Goal: Task Accomplishment & Management: Manage account settings

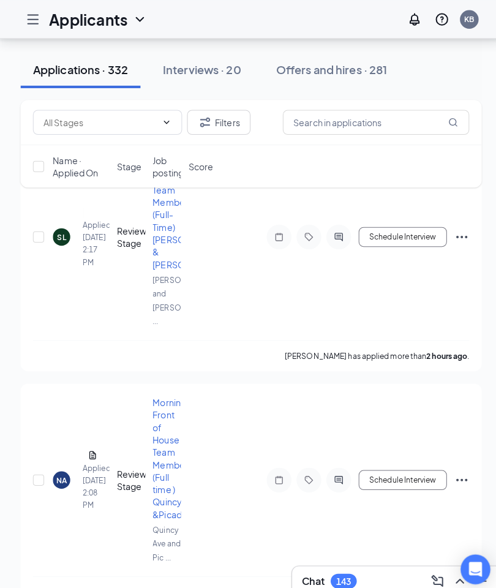
scroll to position [142, 0]
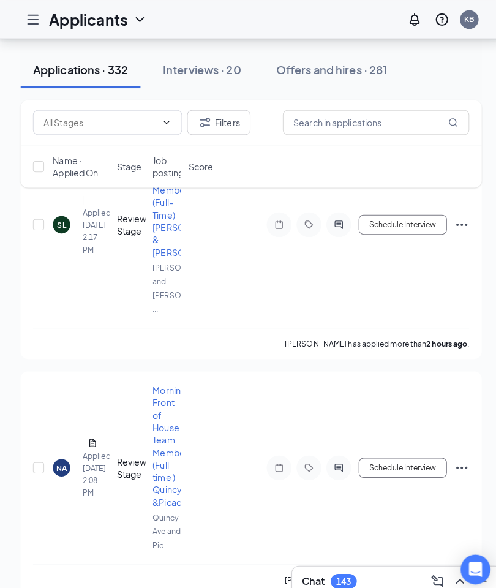
click at [62, 456] on div "NA" at bounding box center [61, 461] width 10 height 10
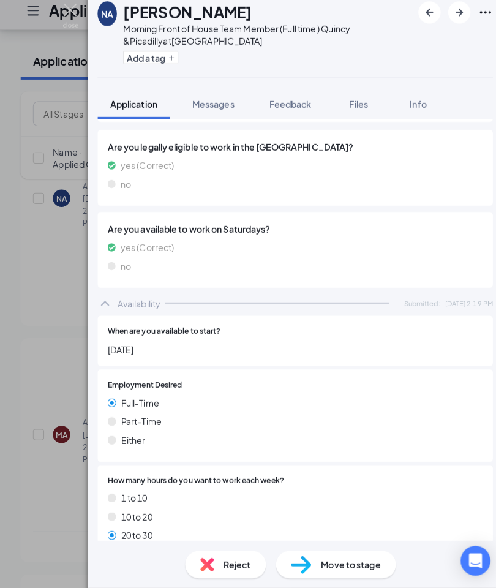
scroll to position [713, 0]
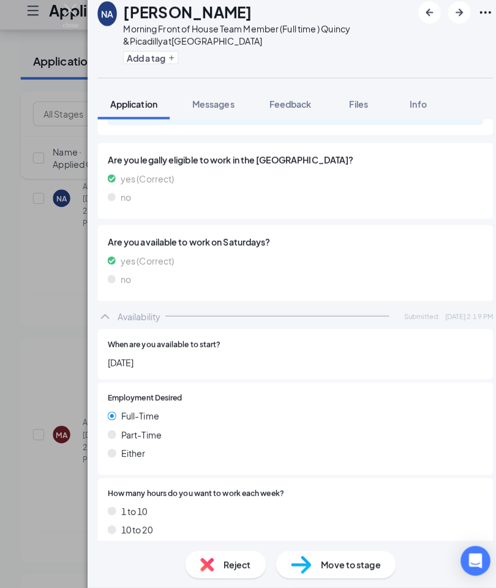
click at [420, 105] on span "Info" at bounding box center [413, 110] width 17 height 11
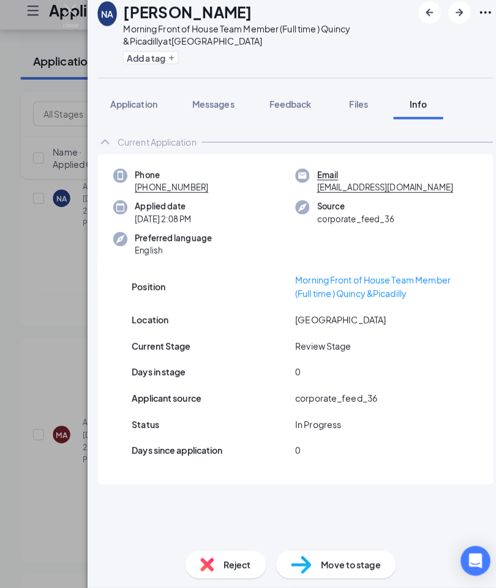
scroll to position [49, 0]
click at [133, 105] on span "Application" at bounding box center [132, 110] width 47 height 11
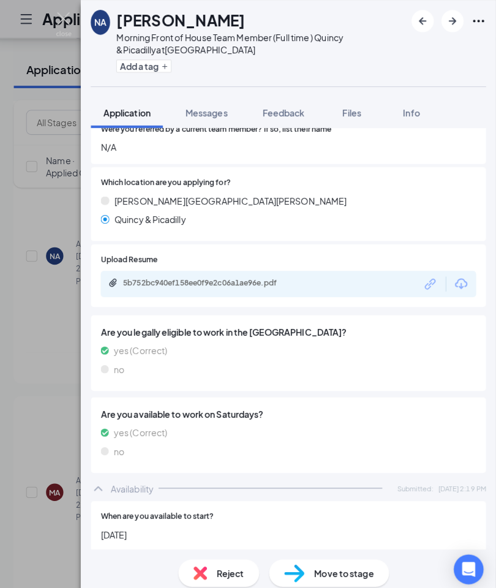
scroll to position [555, 0]
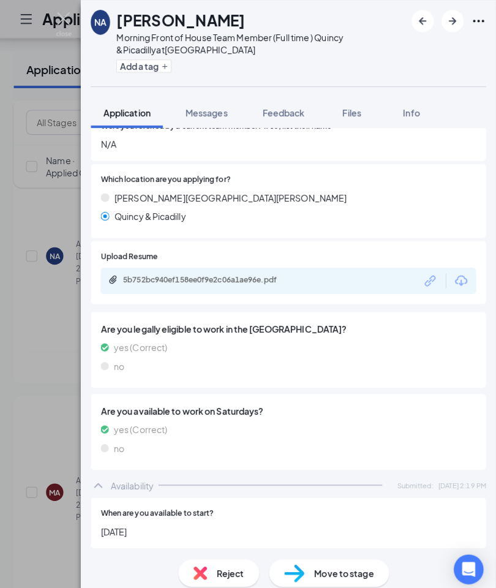
click at [456, 270] on icon "Download" at bounding box center [462, 277] width 15 height 15
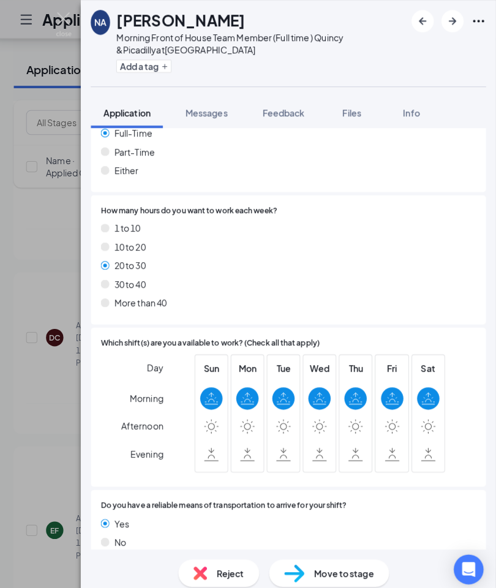
scroll to position [9, 0]
click at [69, 17] on img at bounding box center [69, 24] width 15 height 24
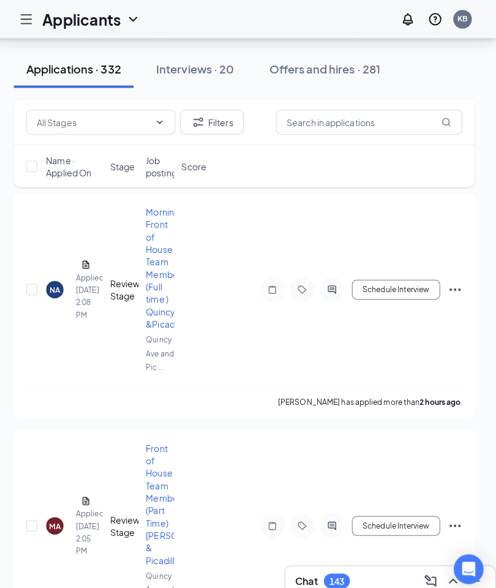
scroll to position [527, 0]
click at [57, 279] on div "NA" at bounding box center [61, 284] width 10 height 10
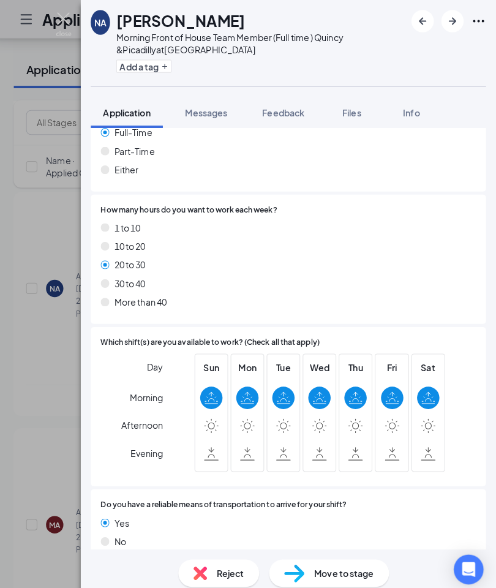
scroll to position [1001, 0]
click at [66, 14] on img at bounding box center [69, 24] width 15 height 24
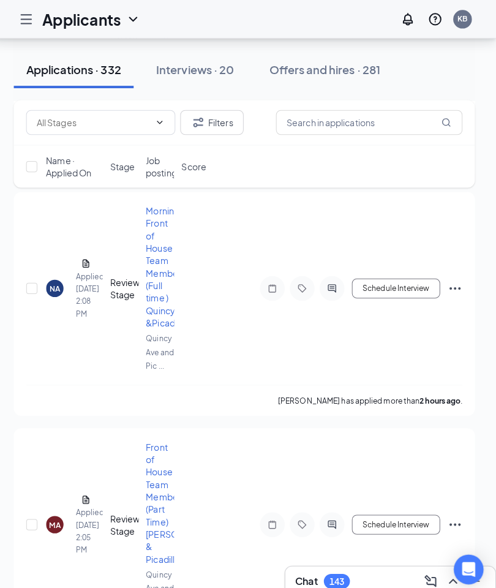
click at [66, 23] on h1 "Applicants" at bounding box center [87, 19] width 77 height 21
click at [26, 16] on icon "Hamburger" at bounding box center [33, 19] width 15 height 15
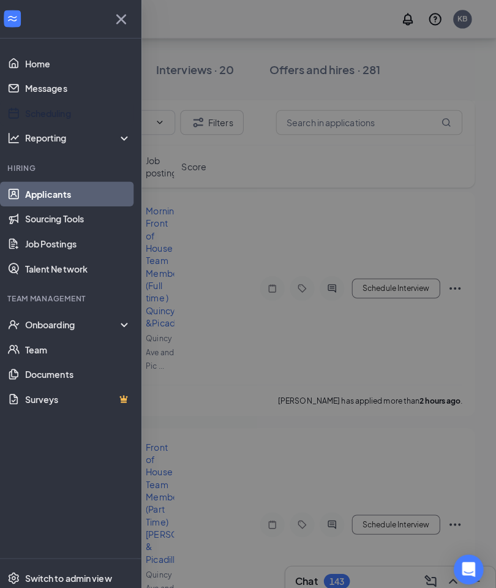
click at [51, 111] on link "Scheduling" at bounding box center [84, 111] width 105 height 25
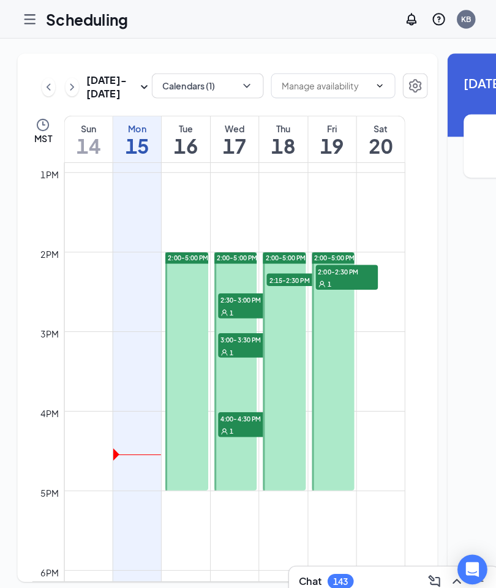
click at [34, 17] on icon "Hamburger" at bounding box center [33, 19] width 15 height 15
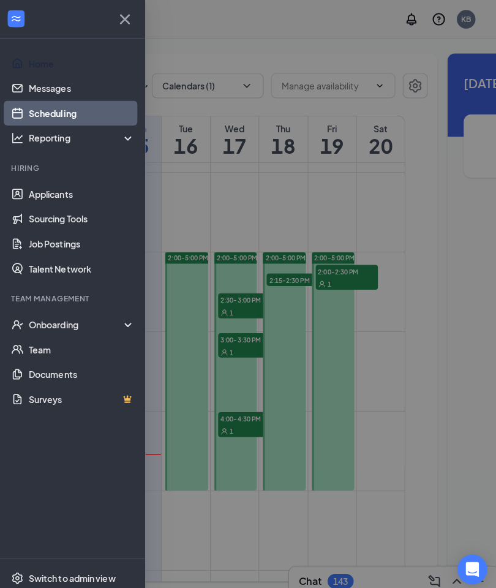
click at [39, 67] on link "Home" at bounding box center [84, 62] width 105 height 25
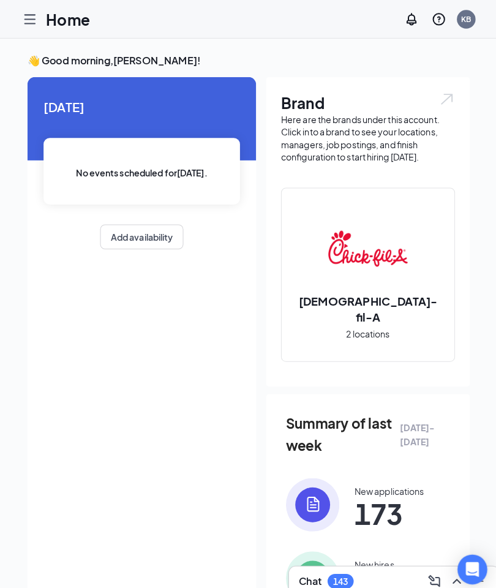
click at [30, 16] on icon "Hamburger" at bounding box center [33, 19] width 15 height 15
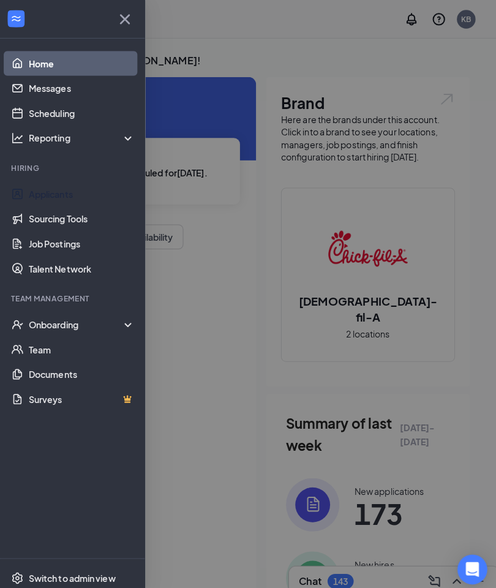
click at [49, 189] on link "Applicants" at bounding box center [84, 191] width 105 height 25
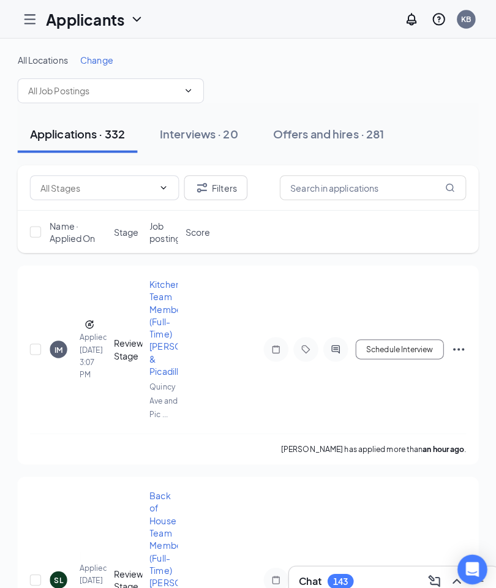
click at [160, 184] on icon "ChevronDown" at bounding box center [165, 185] width 10 height 10
click at [164, 188] on icon "ChevronDown" at bounding box center [165, 185] width 10 height 10
click at [161, 183] on icon "ChevronDown" at bounding box center [165, 185] width 10 height 10
click at [161, 189] on icon "ChevronDown" at bounding box center [165, 185] width 10 height 10
click at [160, 181] on icon "ChevronDown" at bounding box center [165, 185] width 10 height 10
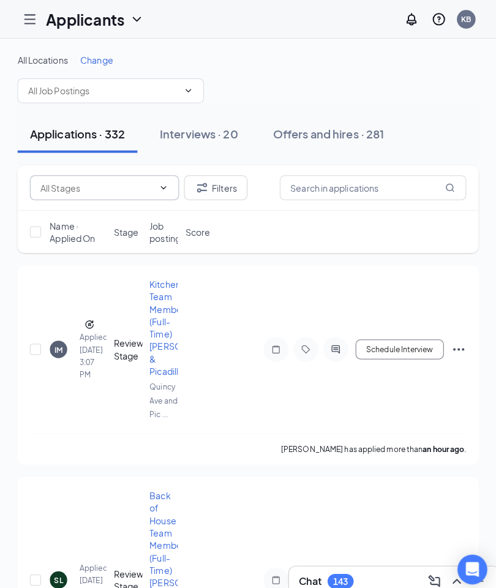
click at [175, 88] on input "text" at bounding box center [105, 89] width 148 height 13
click at [273, 70] on div "All Locations Change Restaurant Leader in Training (Chambers & Parker) (Chamber…" at bounding box center [248, 77] width 455 height 49
click at [41, 57] on span "All Locations" at bounding box center [46, 58] width 50 height 11
click at [38, 59] on span "All Locations" at bounding box center [46, 58] width 50 height 11
click at [95, 58] on span "Change" at bounding box center [99, 58] width 32 height 11
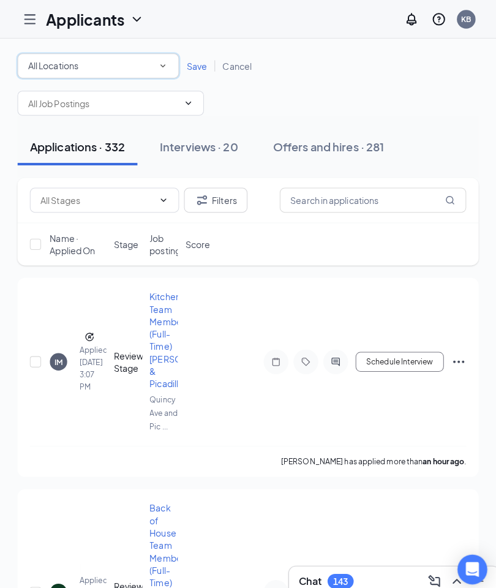
click at [152, 64] on div "All Locations" at bounding box center [100, 65] width 138 height 15
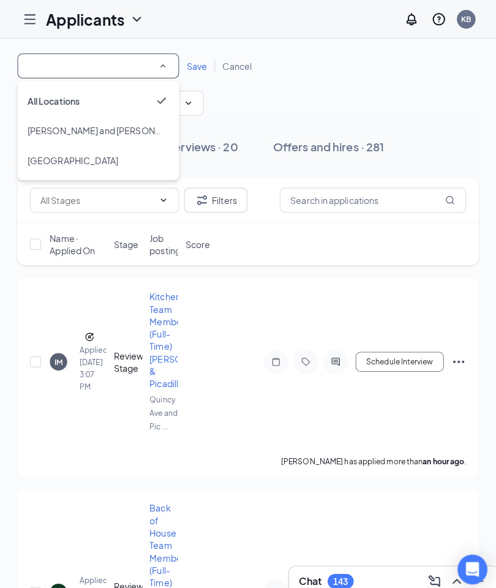
click at [120, 159] on span "[GEOGRAPHIC_DATA]" at bounding box center [75, 158] width 89 height 11
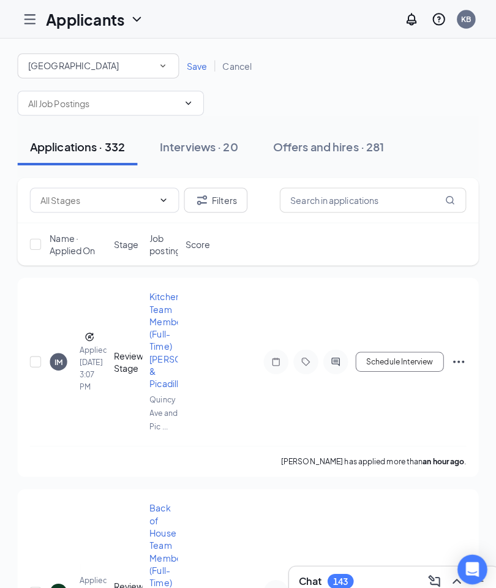
click at [191, 67] on span "Save" at bounding box center [197, 64] width 20 height 11
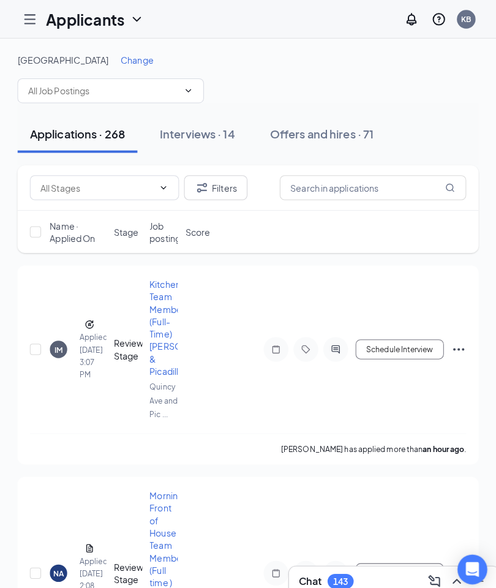
click at [151, 182] on input "text" at bounding box center [100, 184] width 112 height 13
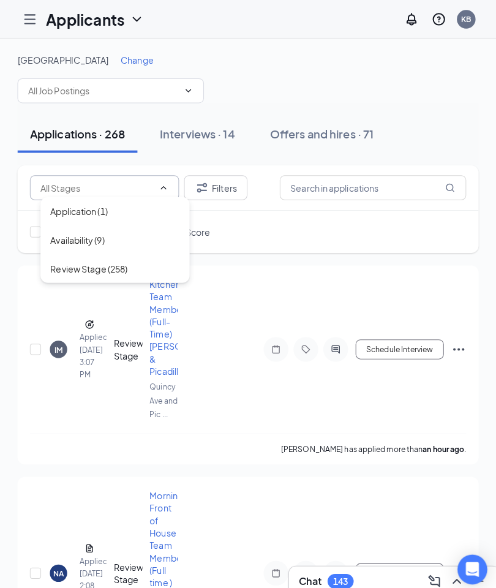
click at [99, 239] on div "Availability (9)" at bounding box center [79, 236] width 53 height 13
type input "Availability (9)"
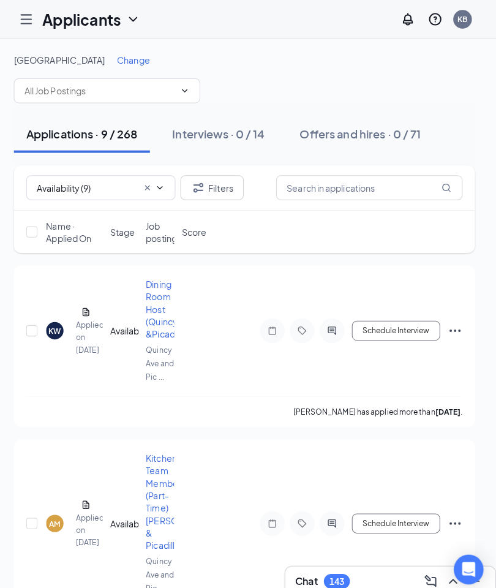
click at [148, 186] on icon "Cross" at bounding box center [153, 185] width 10 height 10
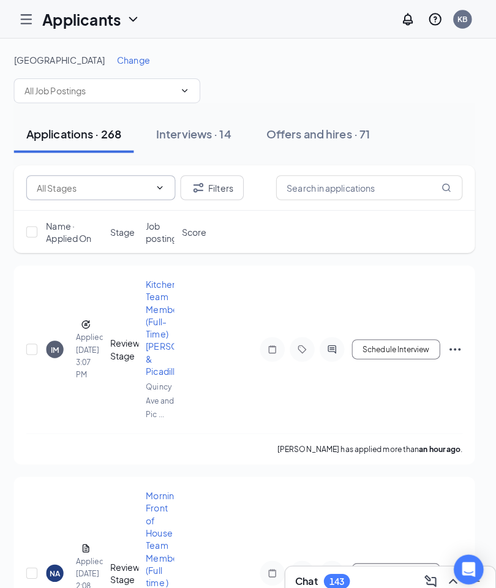
click at [161, 186] on icon "ChevronDown" at bounding box center [165, 185] width 10 height 10
click at [160, 186] on icon "ChevronDown" at bounding box center [165, 185] width 10 height 10
click at [164, 189] on span "Application (1) Availability (9) Review Stage (258)" at bounding box center [106, 185] width 147 height 25
click at [160, 183] on icon "ChevronDown" at bounding box center [165, 185] width 10 height 10
click at [98, 185] on input "text" at bounding box center [100, 184] width 112 height 13
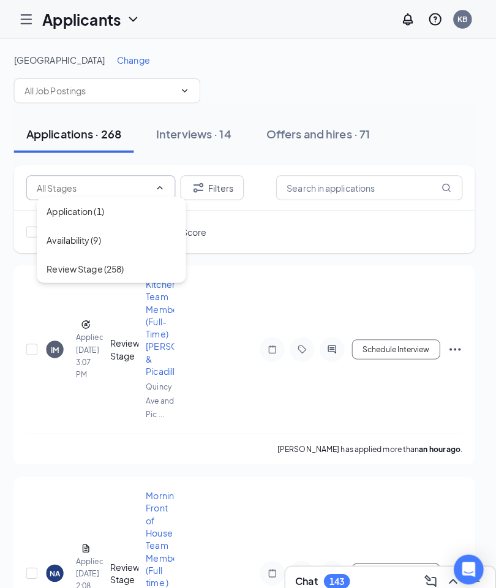
click at [99, 209] on div "Application (1)" at bounding box center [81, 208] width 56 height 13
type input "Application (1)"
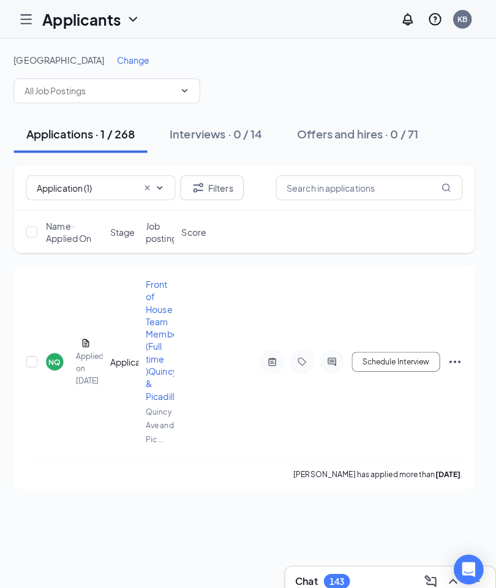
click at [55, 354] on div "NQ" at bounding box center [61, 357] width 12 height 10
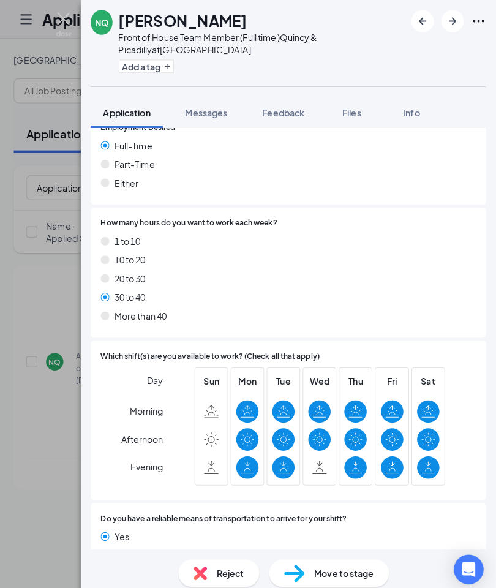
click at [406, 108] on span "Info" at bounding box center [413, 110] width 17 height 11
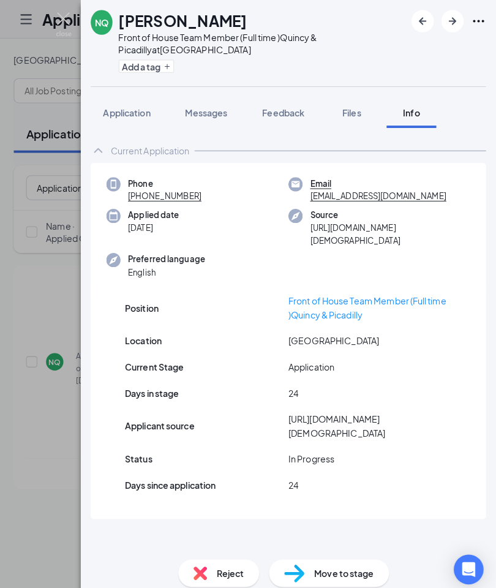
click at [123, 105] on span "Application" at bounding box center [132, 110] width 47 height 11
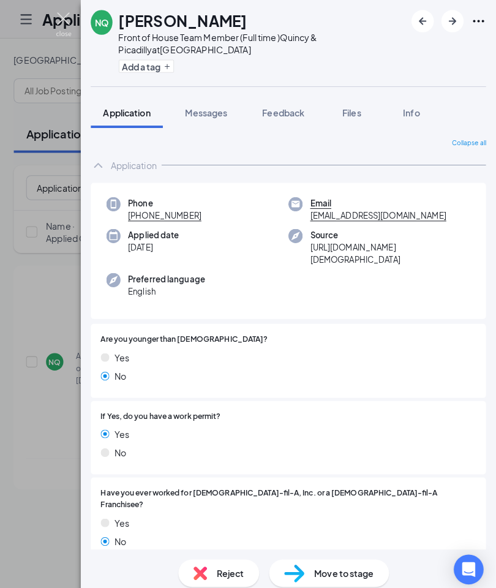
click at [62, 20] on img at bounding box center [69, 24] width 15 height 24
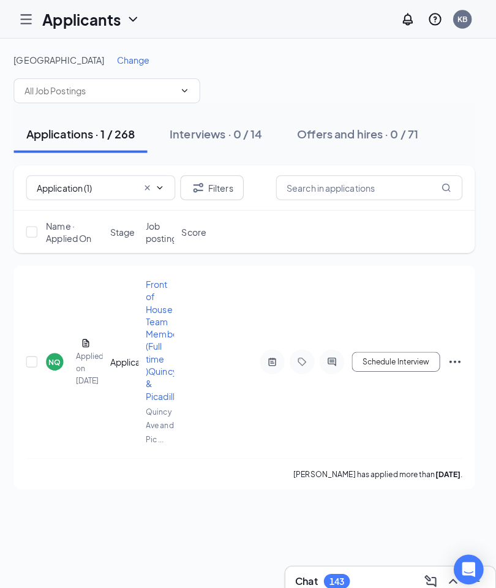
click at [160, 184] on icon "ChevronDown" at bounding box center [165, 185] width 10 height 10
click at [148, 181] on icon "Cross" at bounding box center [153, 185] width 10 height 10
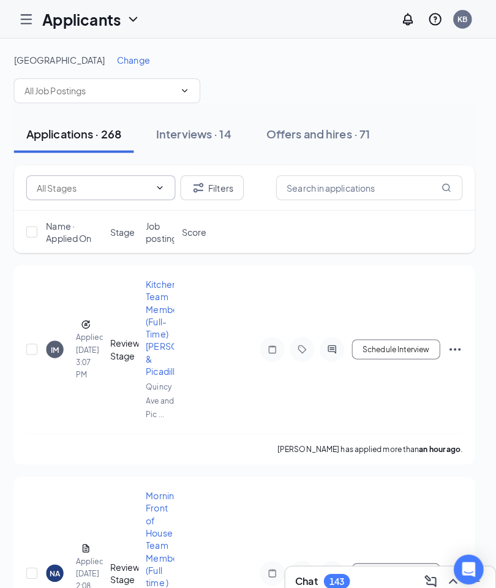
click at [184, 88] on icon "ChevronDown" at bounding box center [189, 90] width 10 height 10
click at [184, 90] on icon "ChevronDown" at bounding box center [189, 90] width 10 height 10
click at [61, 91] on input "text" at bounding box center [105, 89] width 148 height 13
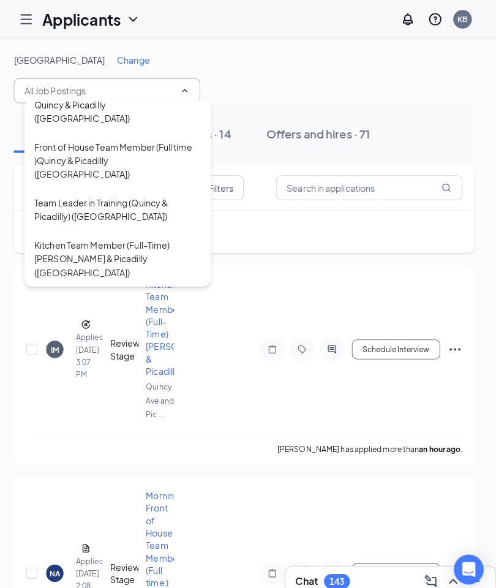
scroll to position [175, 0]
click at [115, 206] on div "Team Leader in Training (Quincy & Picadilly) (Quincy Ave and Picadilly Road)" at bounding box center [123, 206] width 164 height 27
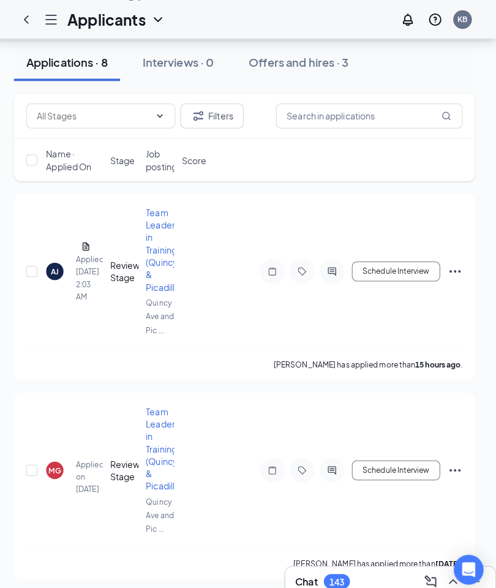
scroll to position [146, 0]
click at [58, 273] on div "AJ" at bounding box center [62, 267] width 8 height 10
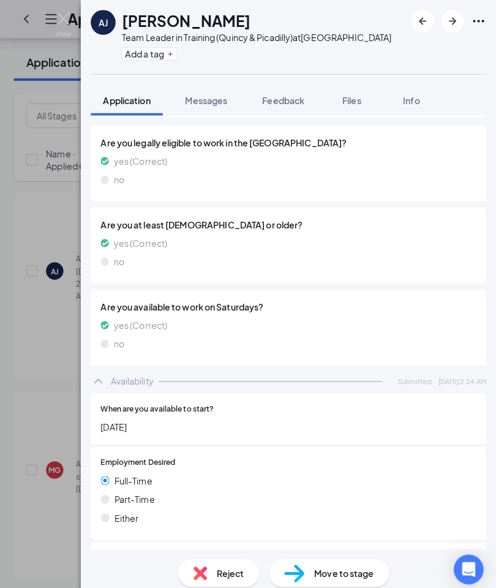
scroll to position [905, 0]
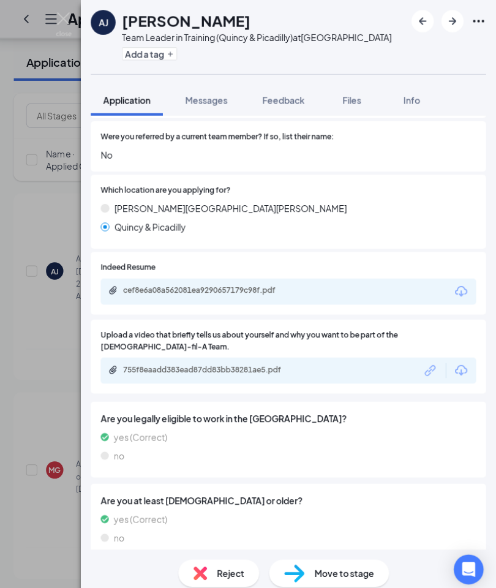
scroll to position [637, 0]
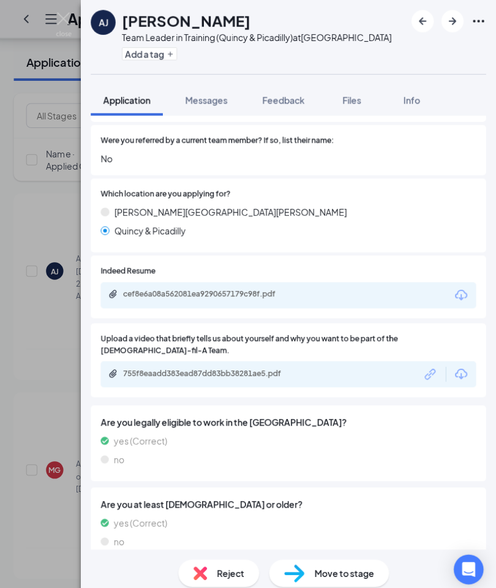
click at [456, 296] on icon "Download" at bounding box center [462, 291] width 12 height 10
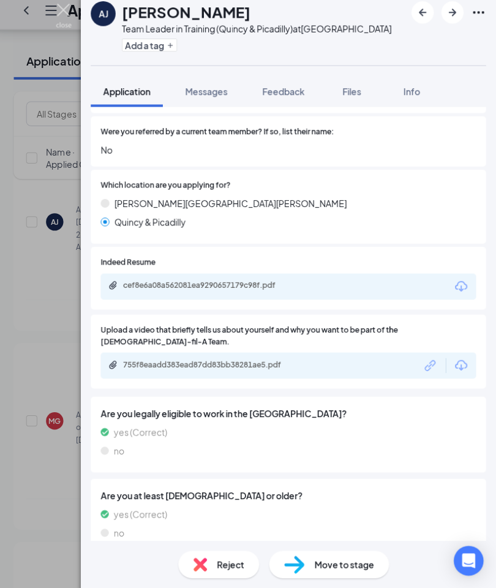
click at [68, 12] on img at bounding box center [69, 24] width 15 height 24
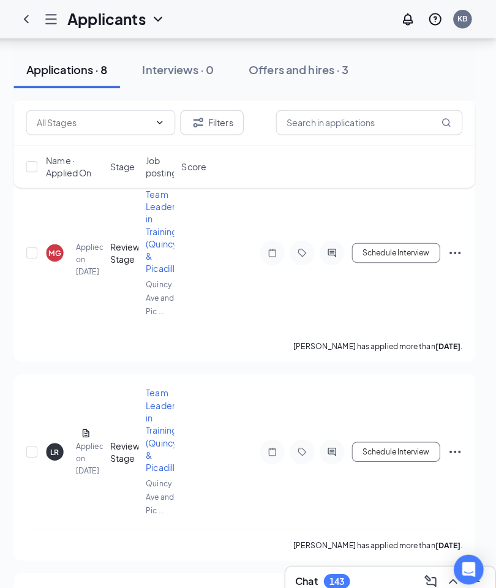
scroll to position [360, 0]
click at [55, 255] on div "MG" at bounding box center [61, 249] width 12 height 10
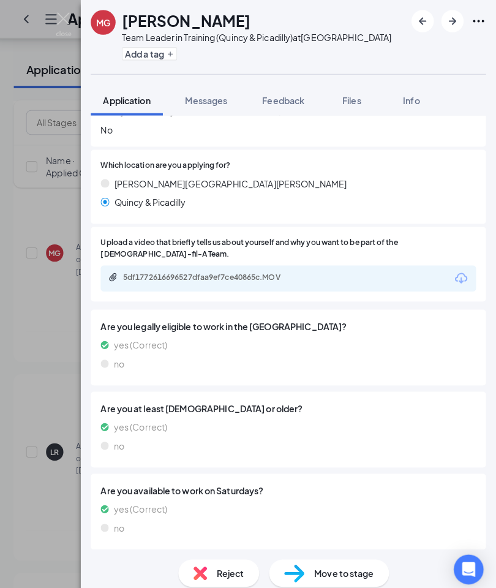
scroll to position [1511, 0]
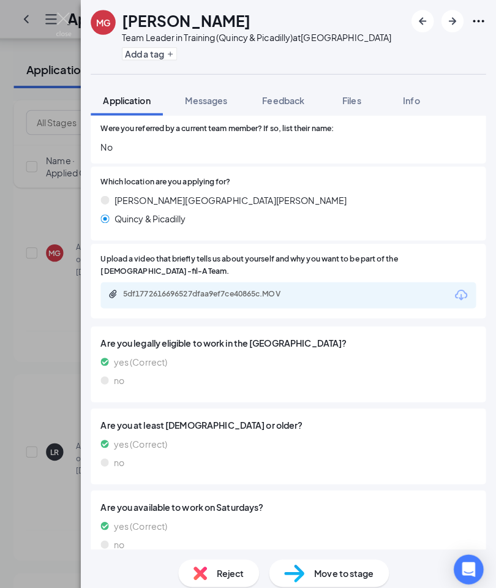
click at [455, 284] on icon "Download" at bounding box center [462, 291] width 15 height 15
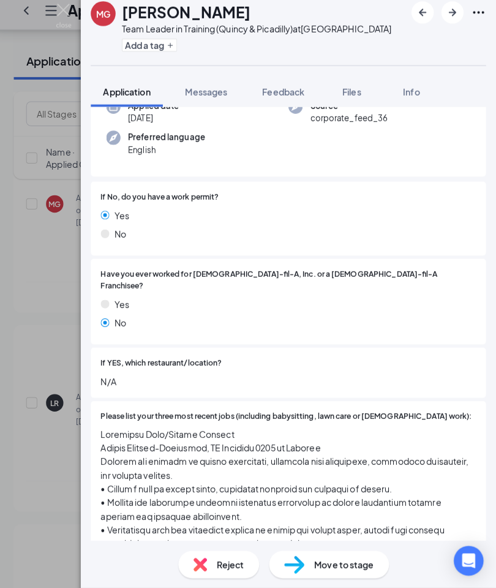
scroll to position [105, 0]
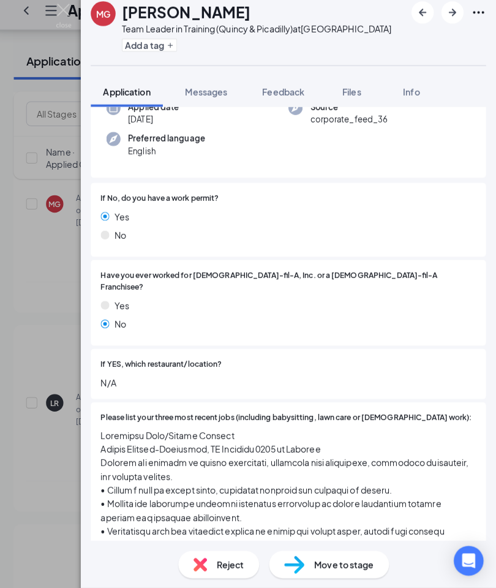
click at [64, 12] on img at bounding box center [69, 24] width 15 height 24
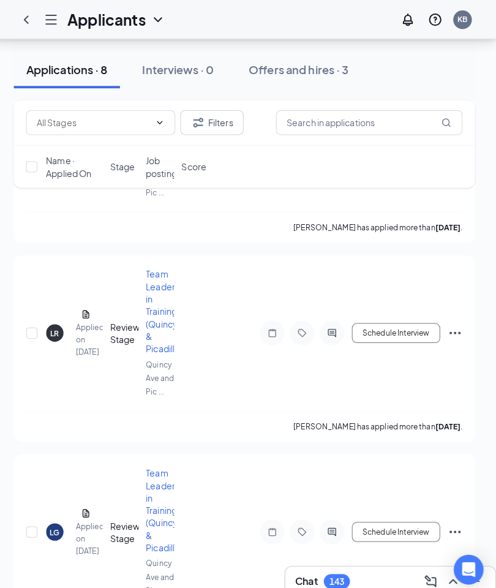
scroll to position [480, 0]
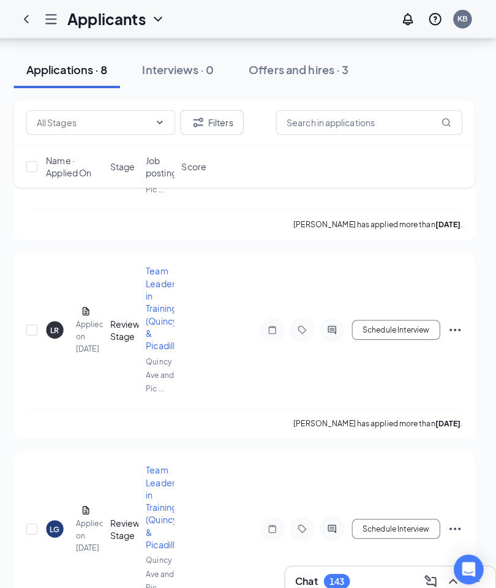
click at [57, 328] on div "LR" at bounding box center [61, 325] width 9 height 10
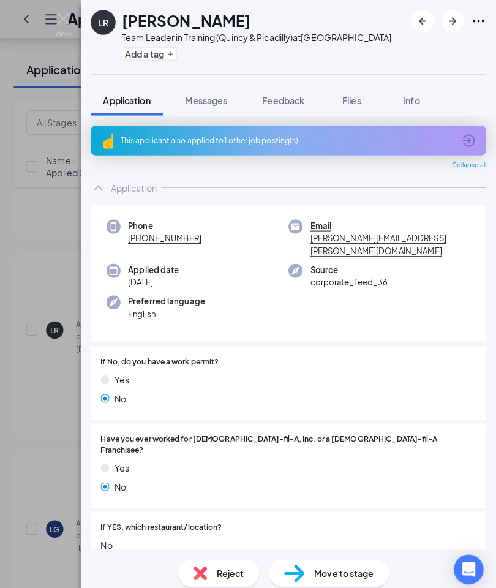
click at [408, 104] on span "Info" at bounding box center [413, 98] width 17 height 11
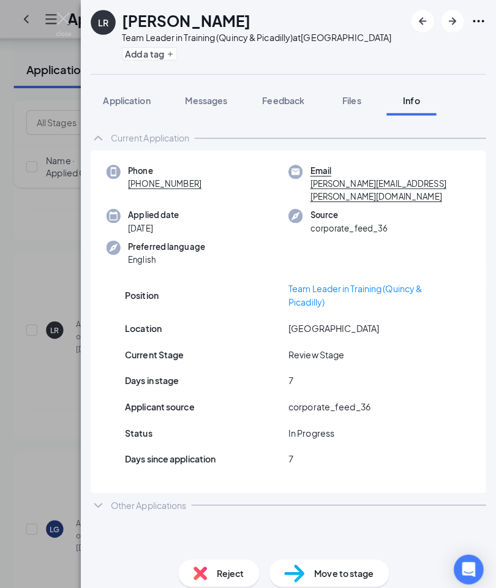
click at [104, 496] on icon "ChevronDown" at bounding box center [104, 498] width 15 height 15
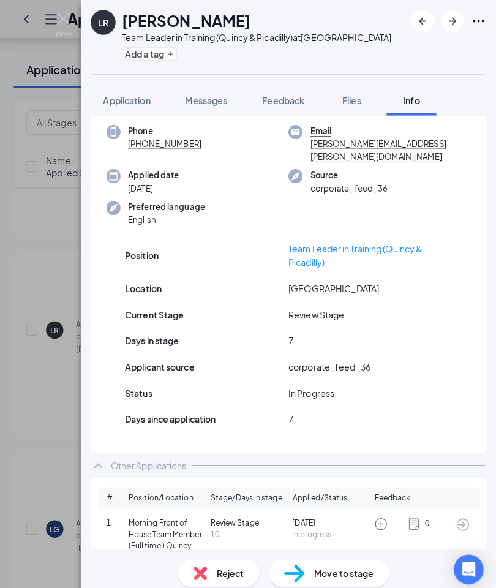
scroll to position [36, 0]
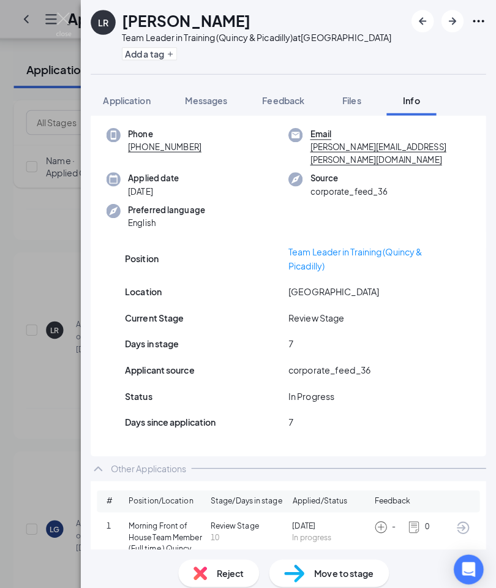
click at [458, 520] on icon "ArrowCircle" at bounding box center [463, 520] width 15 height 15
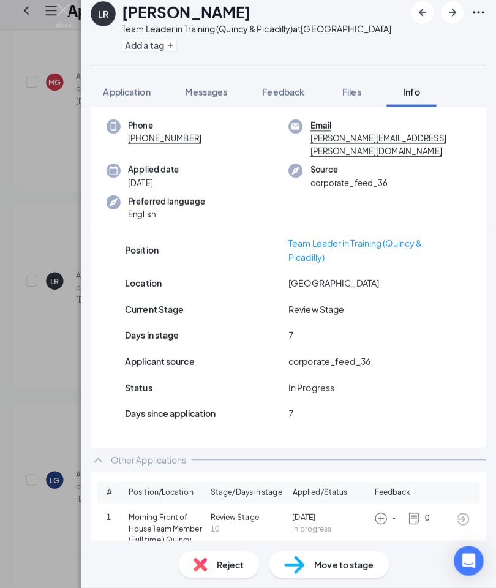
scroll to position [0, 0]
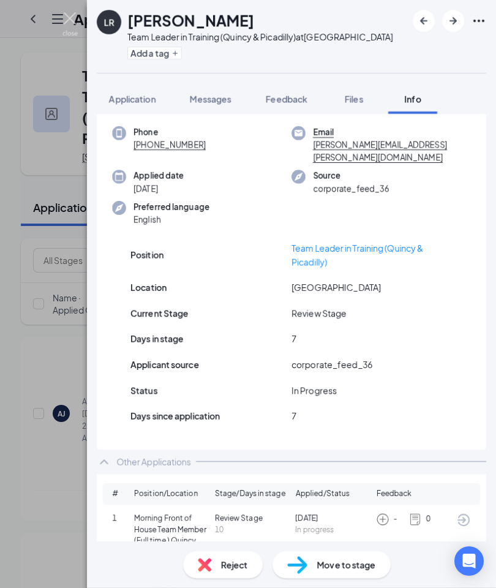
click at [74, 15] on img at bounding box center [69, 24] width 15 height 24
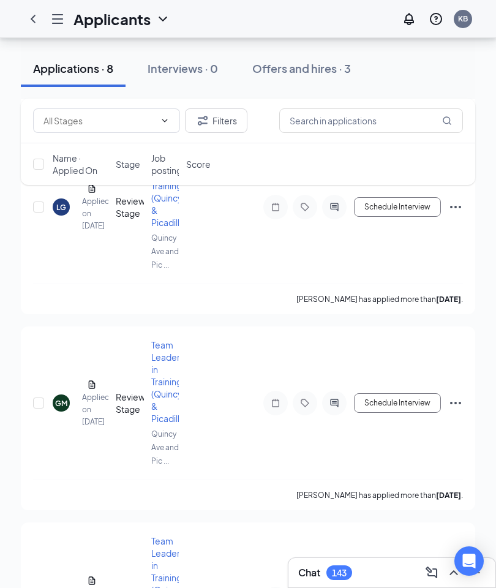
scroll to position [793, 0]
click at [57, 205] on div "LG" at bounding box center [61, 208] width 10 height 10
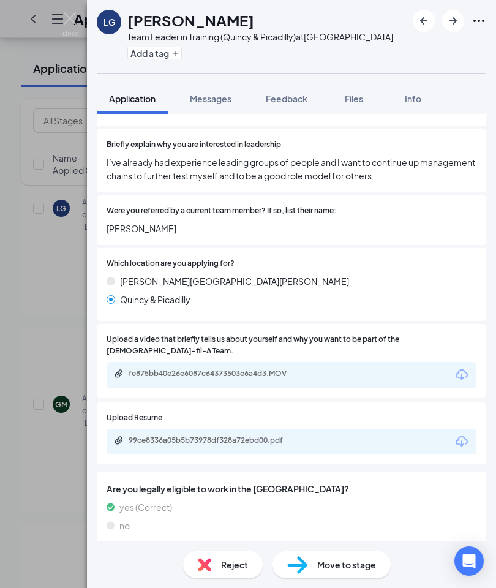
scroll to position [518, 0]
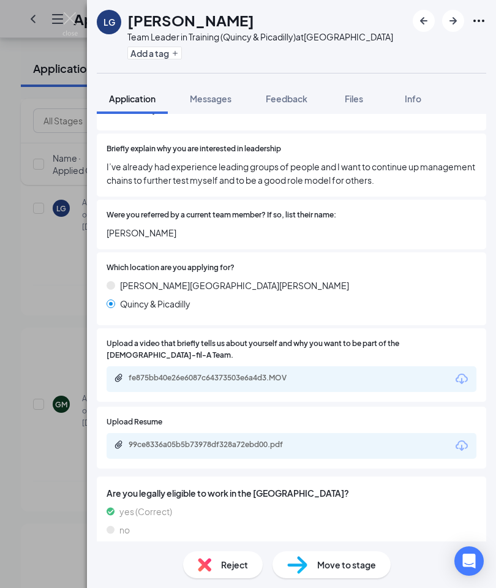
click at [461, 439] on icon "Download" at bounding box center [462, 446] width 15 height 15
click at [74, 17] on img at bounding box center [69, 24] width 15 height 24
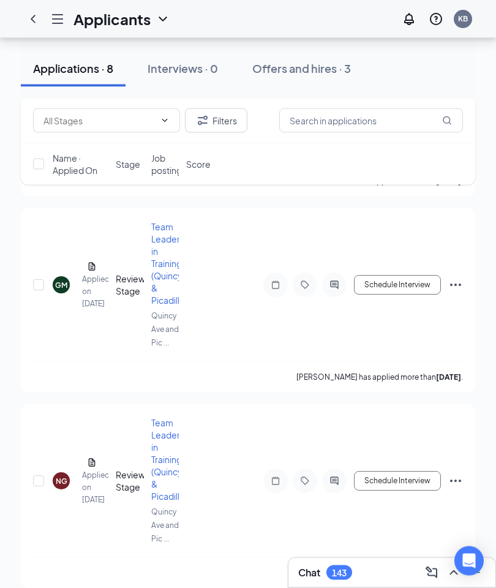
scroll to position [913, 0]
click at [62, 280] on div "GM" at bounding box center [61, 285] width 12 height 10
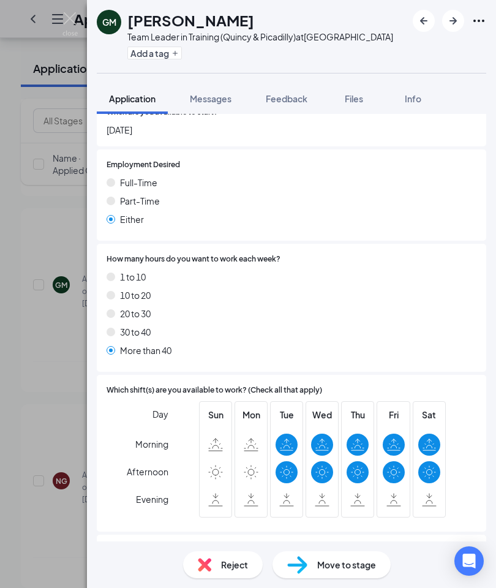
scroll to position [1224, 0]
click at [68, 15] on img at bounding box center [69, 24] width 15 height 24
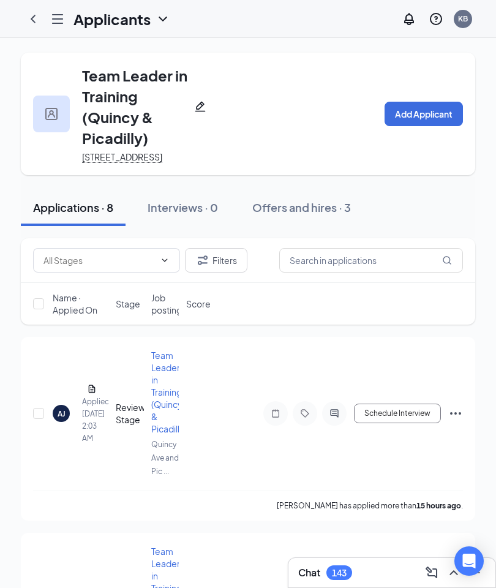
click at [48, 119] on img at bounding box center [51, 114] width 12 height 12
click at [34, 12] on icon "ChevronLeft" at bounding box center [33, 19] width 15 height 15
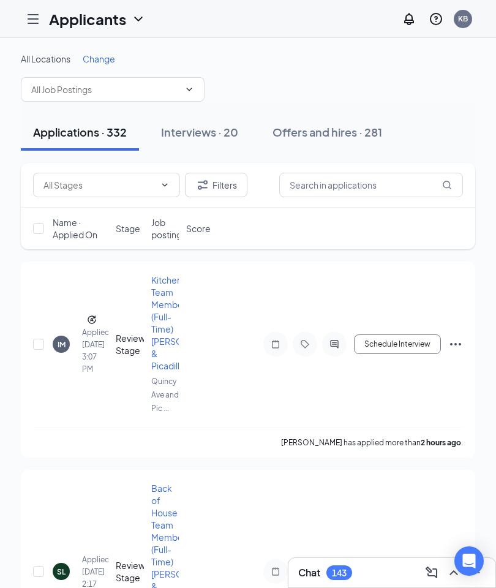
click at [102, 56] on span "Change" at bounding box center [99, 58] width 32 height 11
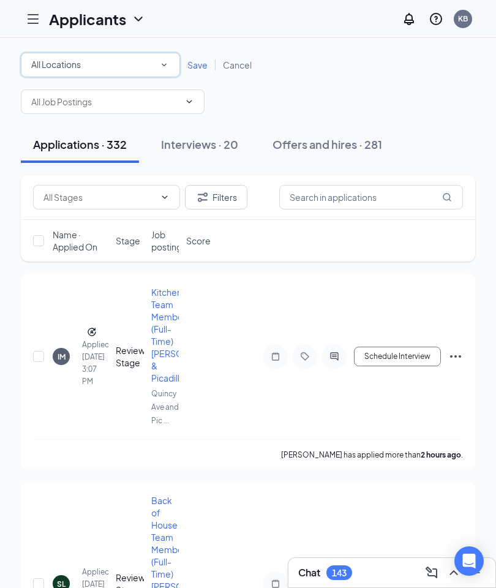
click at [152, 66] on div "All Locations" at bounding box center [100, 65] width 138 height 15
click at [195, 69] on span "Save" at bounding box center [197, 64] width 20 height 11
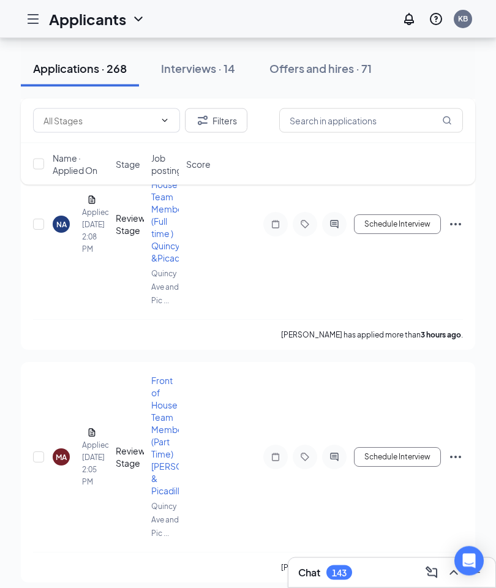
scroll to position [327, 0]
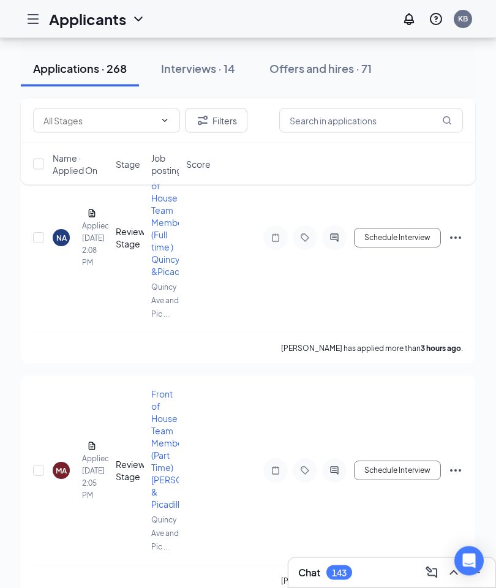
click at [63, 233] on div "NA" at bounding box center [61, 238] width 10 height 10
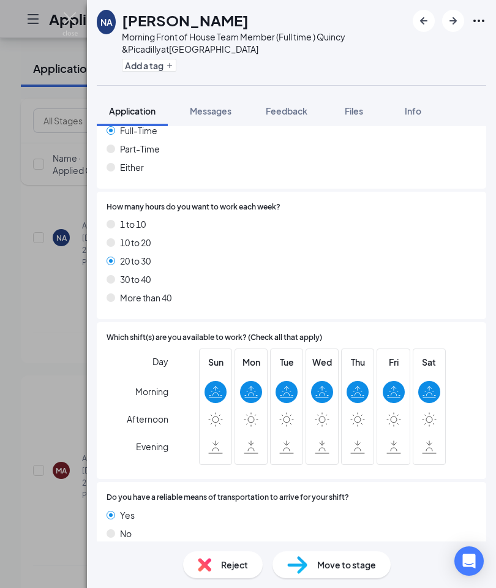
scroll to position [1001, 0]
click at [70, 19] on img at bounding box center [69, 24] width 15 height 24
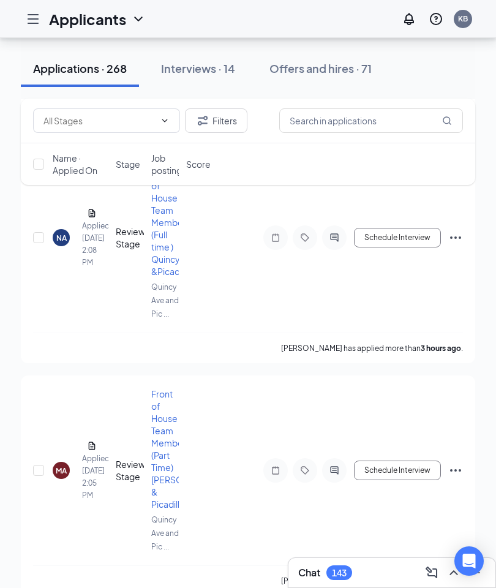
click at [191, 72] on div "Interviews · 14" at bounding box center [198, 68] width 74 height 15
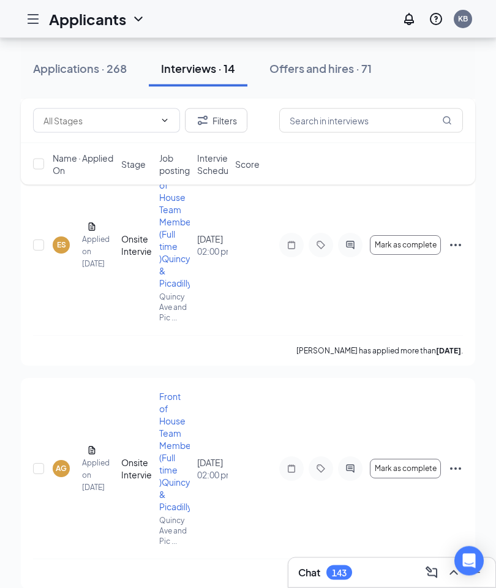
scroll to position [555, 0]
click at [62, 244] on div "ES" at bounding box center [61, 245] width 9 height 10
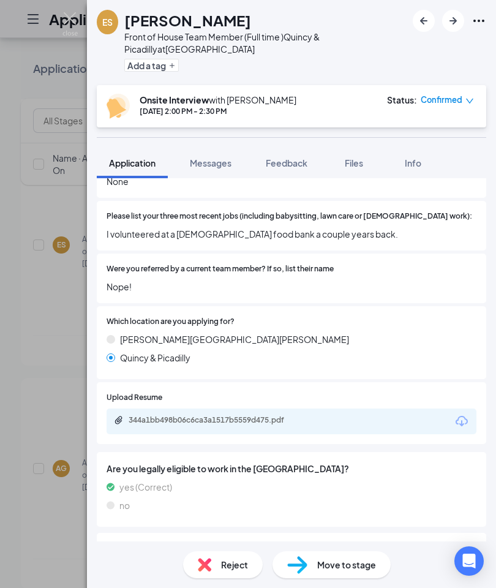
scroll to position [452, 0]
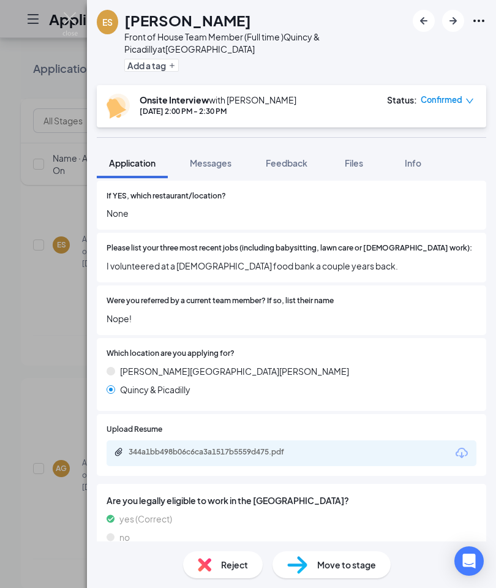
click at [465, 446] on icon "Download" at bounding box center [462, 453] width 15 height 15
click at [75, 17] on img at bounding box center [69, 24] width 15 height 24
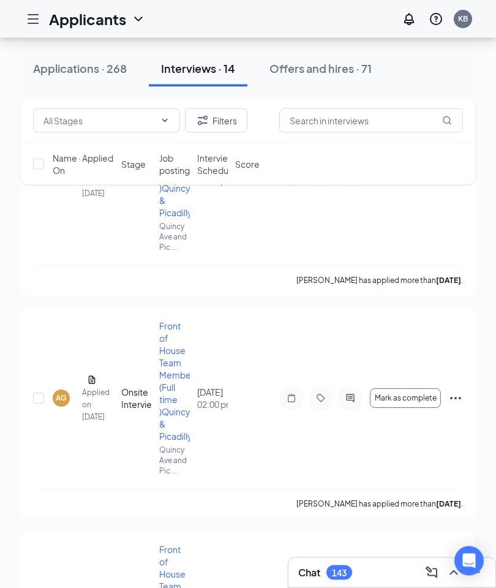
scroll to position [625, 0]
click at [64, 396] on div "AG" at bounding box center [61, 398] width 11 height 10
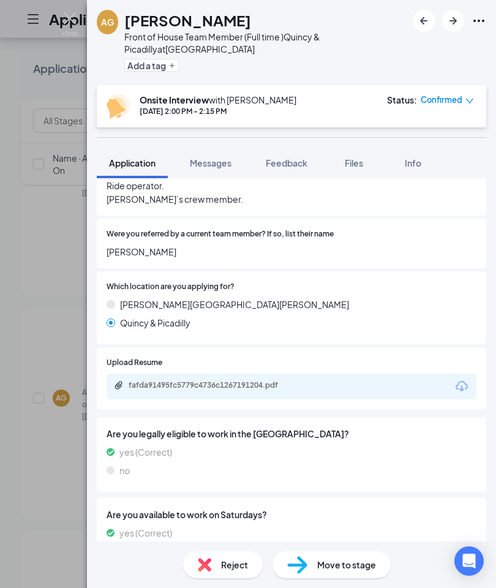
scroll to position [490, 0]
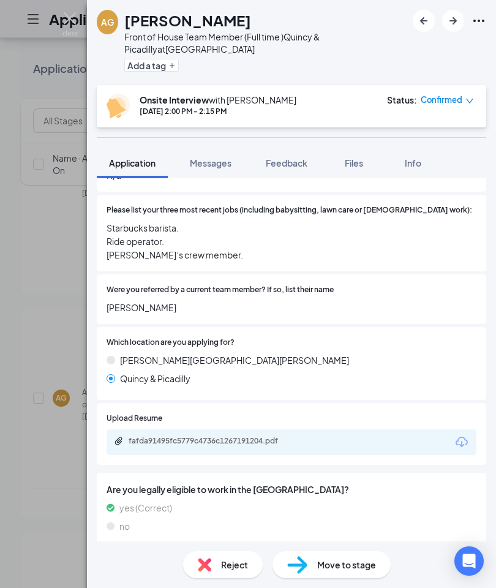
click at [464, 435] on icon "Download" at bounding box center [462, 442] width 15 height 15
click at [67, 16] on img at bounding box center [69, 24] width 15 height 24
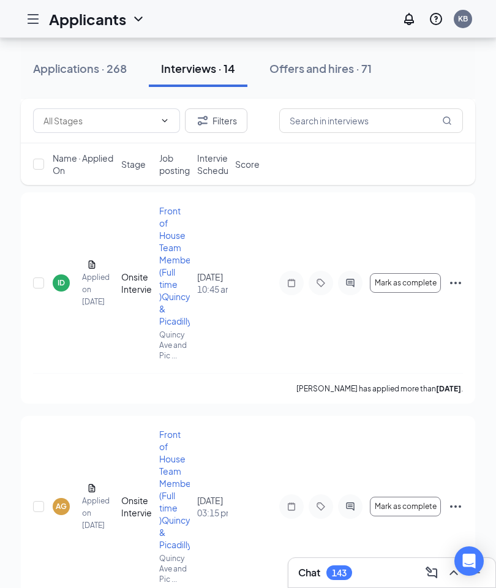
scroll to position [1230, 0]
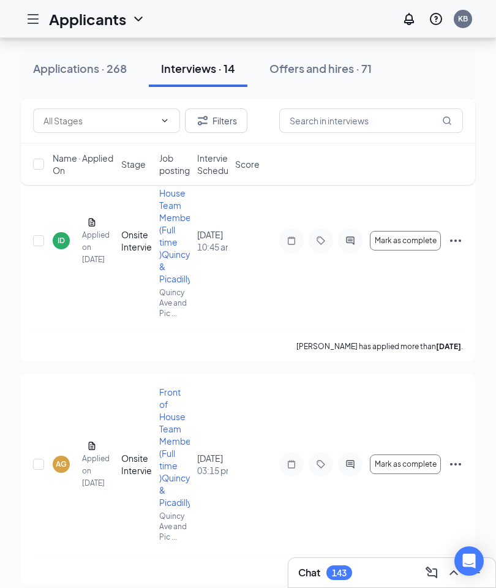
click at [59, 241] on div "ID" at bounding box center [61, 240] width 7 height 10
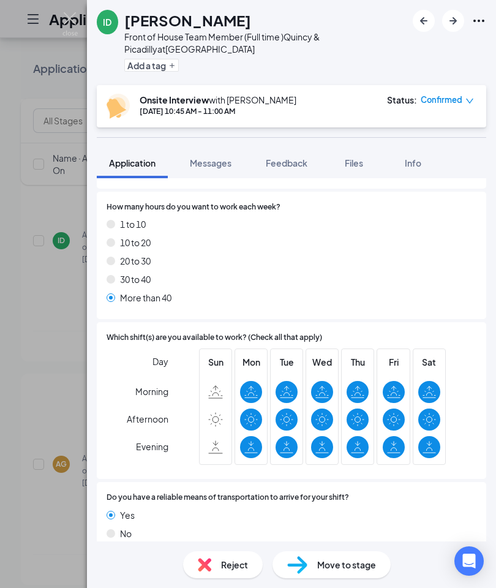
scroll to position [1087, 0]
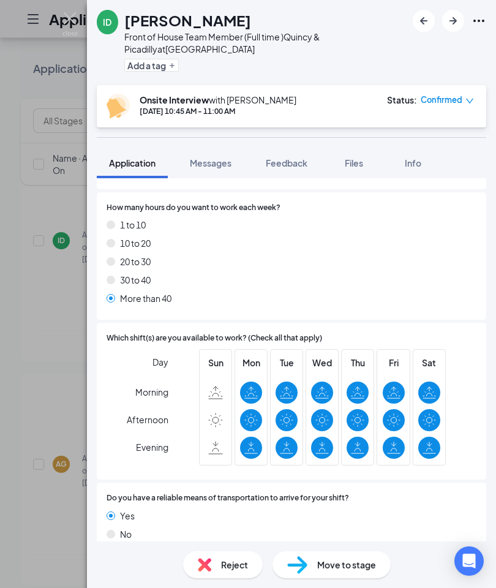
click at [70, 25] on img at bounding box center [69, 24] width 15 height 24
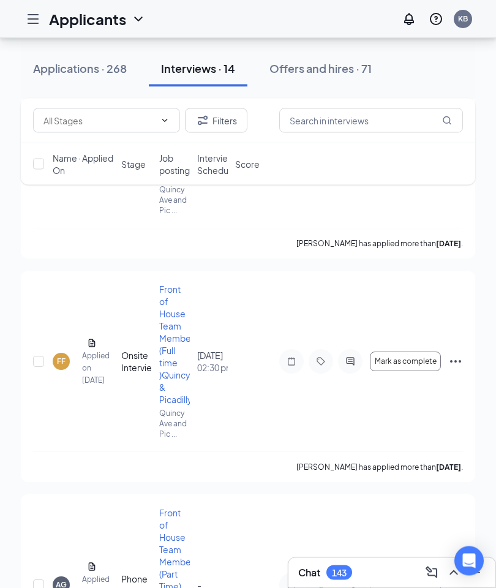
scroll to position [1780, 0]
click at [64, 360] on div "FF" at bounding box center [61, 361] width 9 height 10
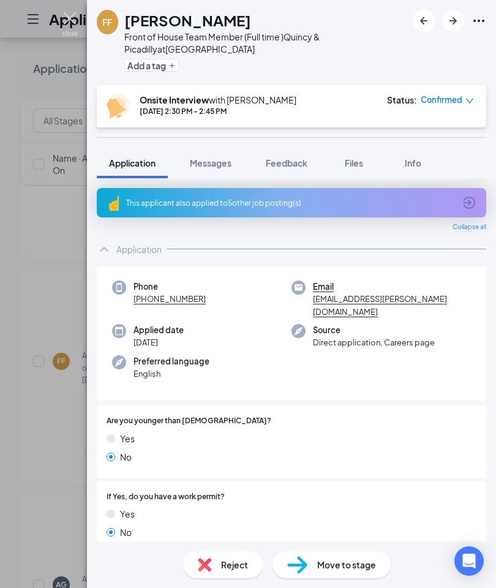
click at [67, 15] on img at bounding box center [69, 24] width 15 height 24
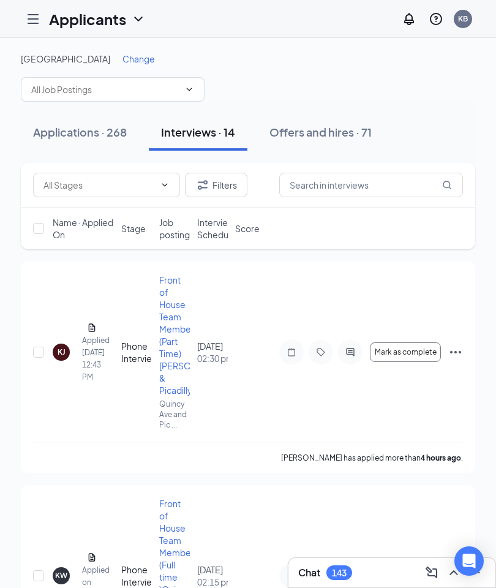
click at [229, 180] on button "Filters" at bounding box center [216, 185] width 62 height 25
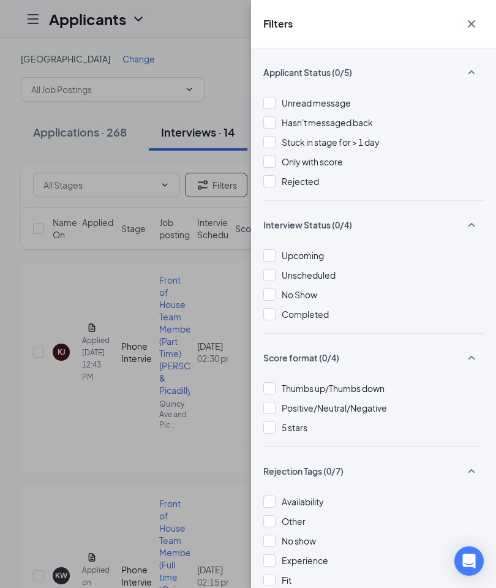
click at [474, 21] on icon "Cross" at bounding box center [471, 23] width 7 height 7
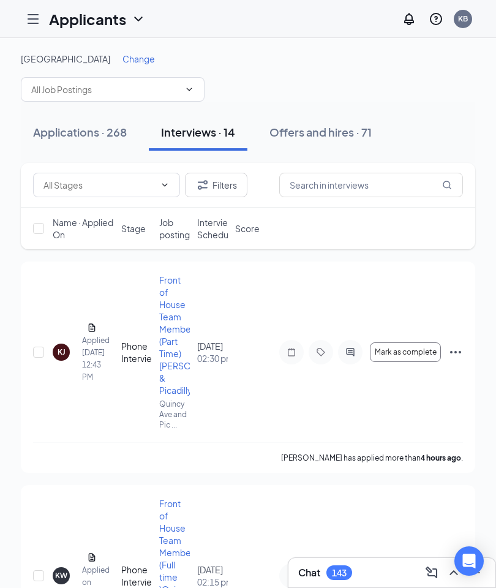
click at [76, 129] on div "Applications · 268" at bounding box center [80, 131] width 94 height 15
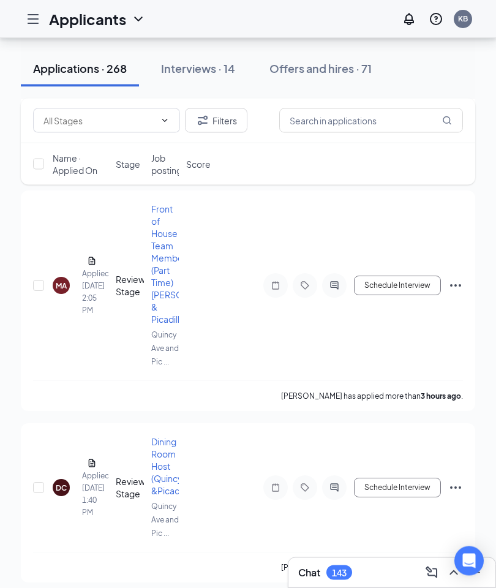
scroll to position [513, 0]
click at [34, 16] on icon "Hamburger" at bounding box center [33, 19] width 15 height 15
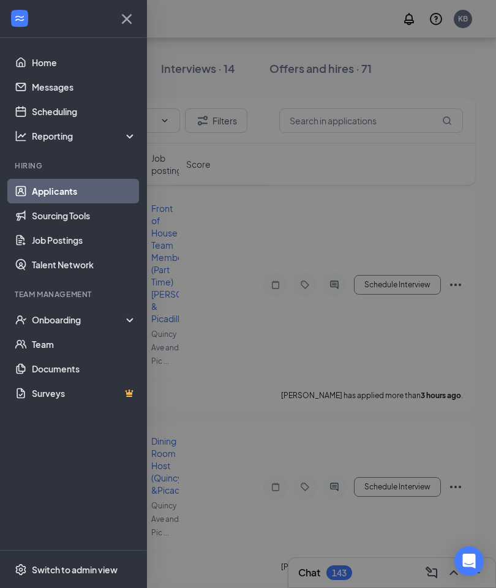
click at [361, 195] on div at bounding box center [248, 294] width 496 height 588
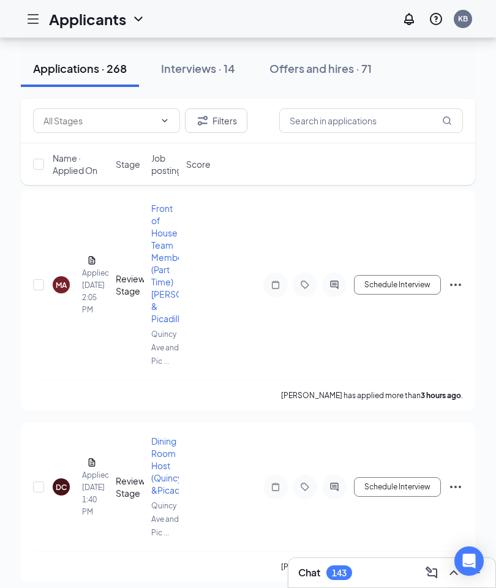
click at [137, 14] on icon "ChevronDown" at bounding box center [138, 19] width 15 height 15
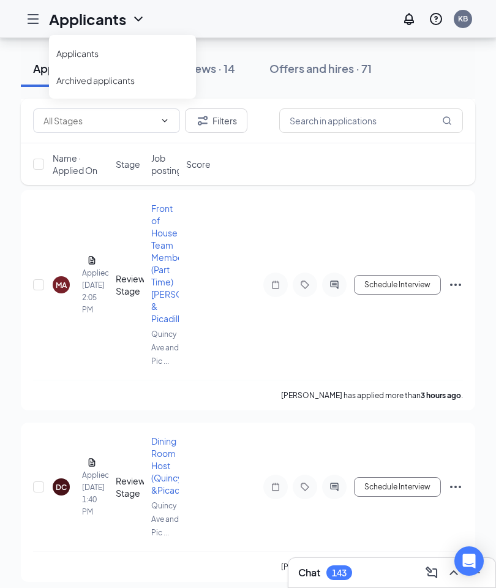
click at [32, 18] on icon "Hamburger" at bounding box center [33, 19] width 10 height 9
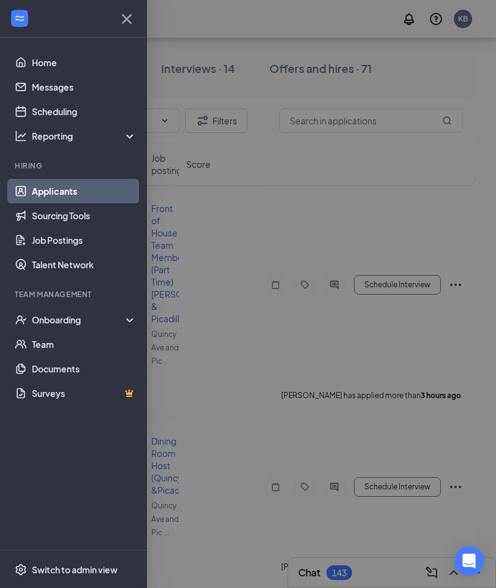
click at [54, 112] on link "Scheduling" at bounding box center [84, 111] width 105 height 25
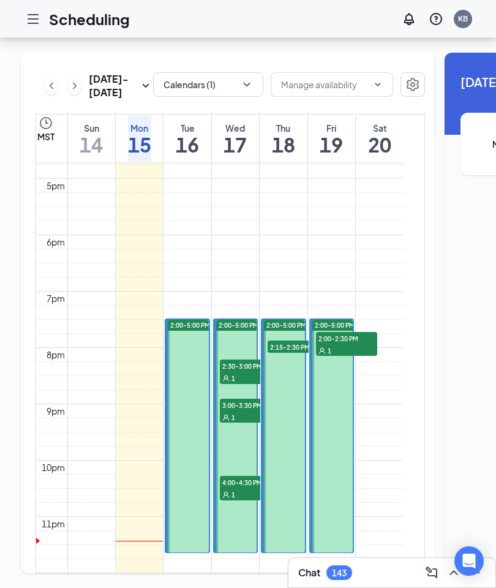
scroll to position [29, 0]
